Goal: Task Accomplishment & Management: Manage account settings

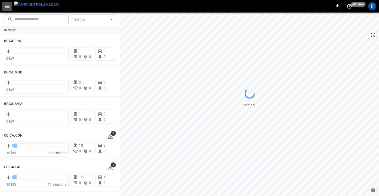
click at [8, 6] on icon "button" at bounding box center [7, 6] width 5 height 3
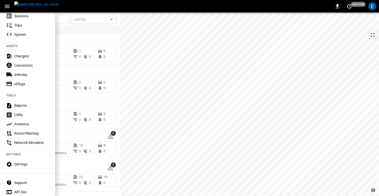
scroll to position [90, 0]
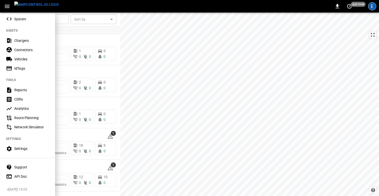
click at [370, 7] on div "E" at bounding box center [372, 6] width 8 height 8
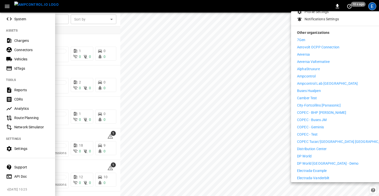
scroll to position [67, 0]
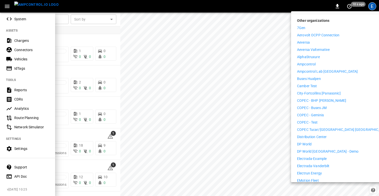
click at [319, 134] on p "Distribution Center" at bounding box center [312, 136] width 30 height 5
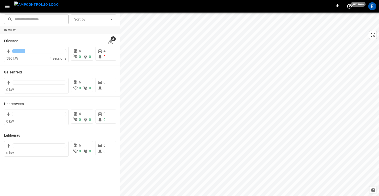
click at [9, 7] on icon "button" at bounding box center [7, 6] width 6 height 6
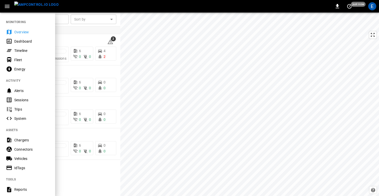
click at [22, 49] on div "Timeline" at bounding box center [31, 50] width 35 height 5
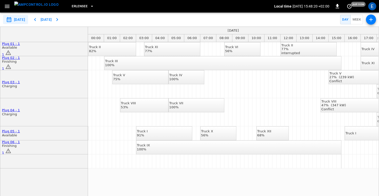
click at [7, 5] on icon "button" at bounding box center [7, 6] width 6 height 6
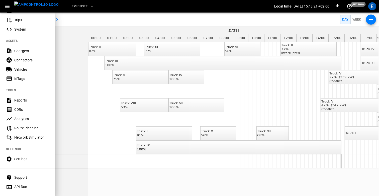
scroll to position [91, 0]
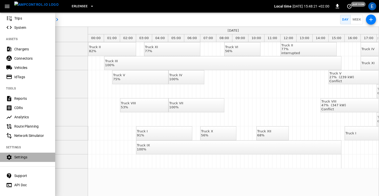
click at [22, 159] on div "Settings" at bounding box center [31, 157] width 35 height 5
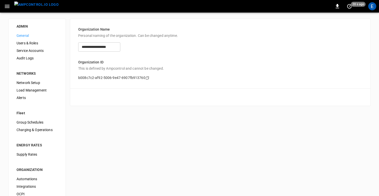
click at [26, 45] on span "Users & Roles" at bounding box center [37, 43] width 41 height 5
